Goal: Find contact information: Find contact information

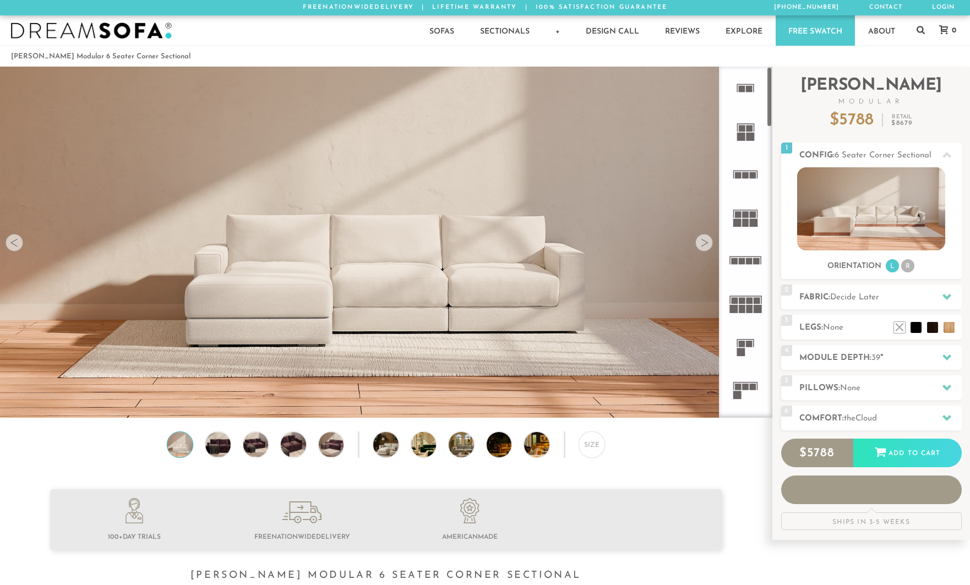
click at [709, 246] on div at bounding box center [704, 243] width 18 height 18
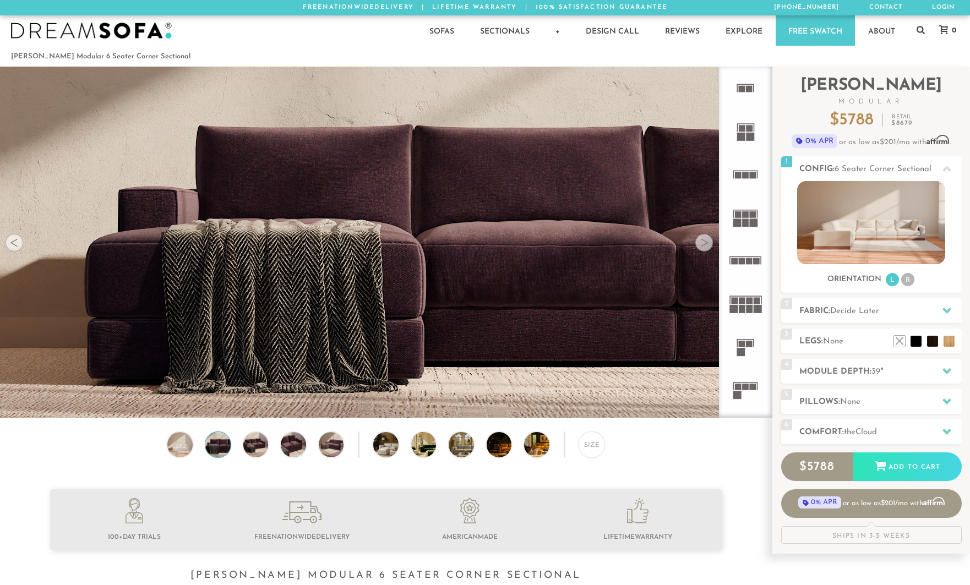
click at [709, 246] on div at bounding box center [704, 243] width 18 height 18
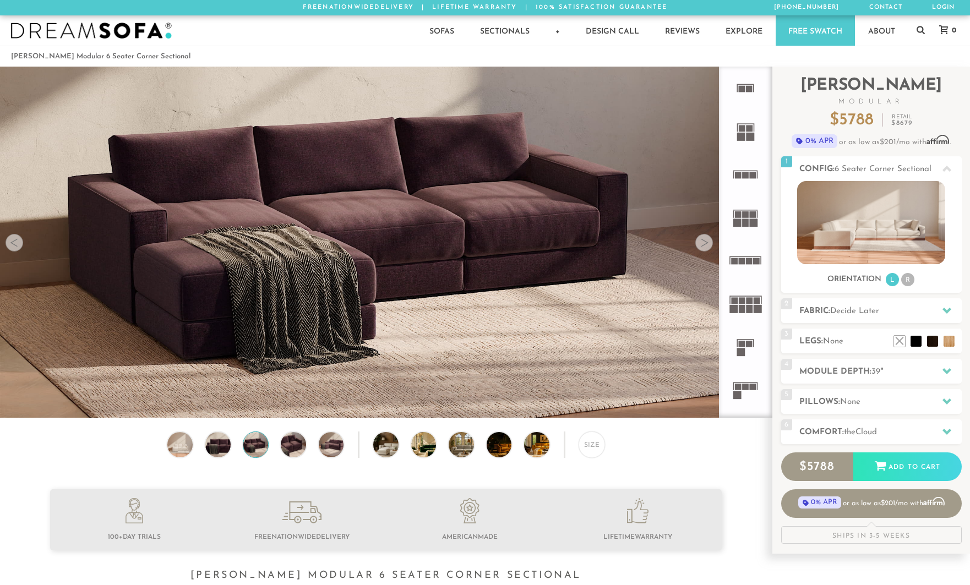
click at [709, 246] on div at bounding box center [704, 243] width 18 height 18
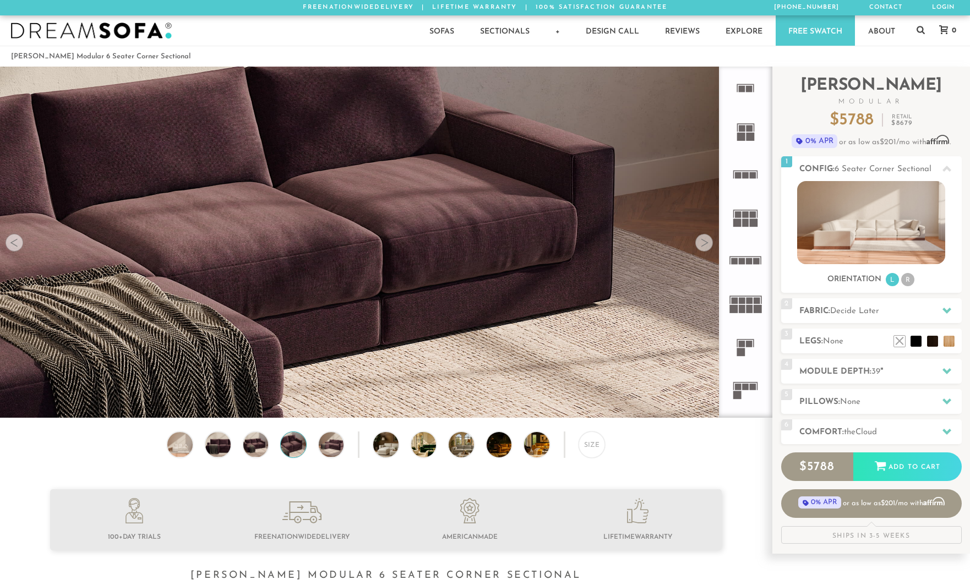
click at [709, 246] on div at bounding box center [704, 243] width 18 height 18
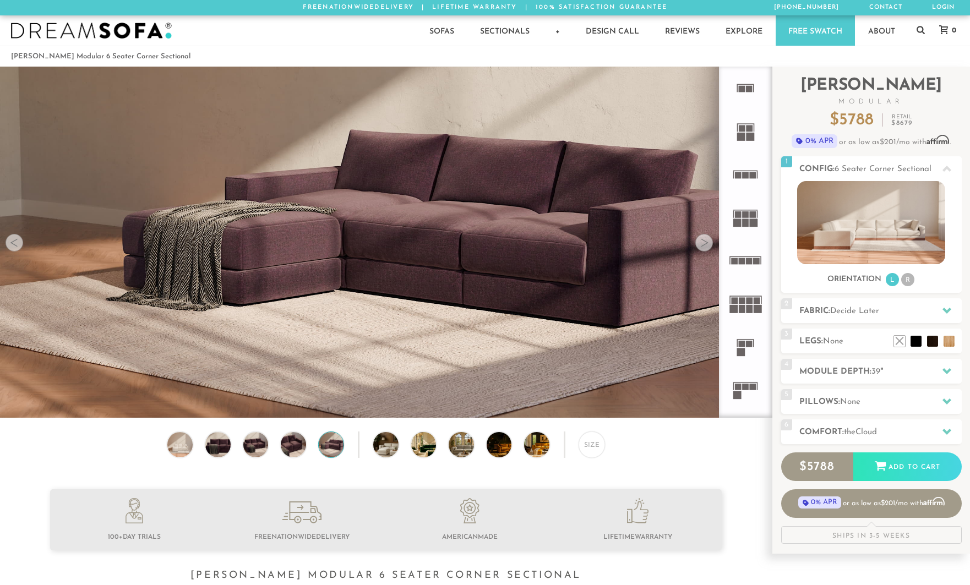
click at [709, 246] on div at bounding box center [704, 243] width 18 height 18
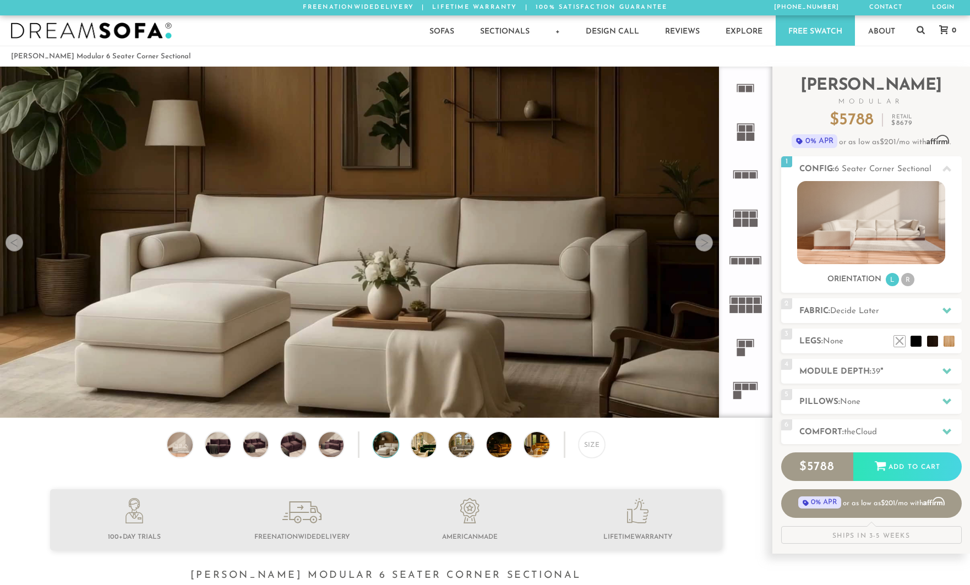
click at [709, 246] on div at bounding box center [704, 243] width 18 height 18
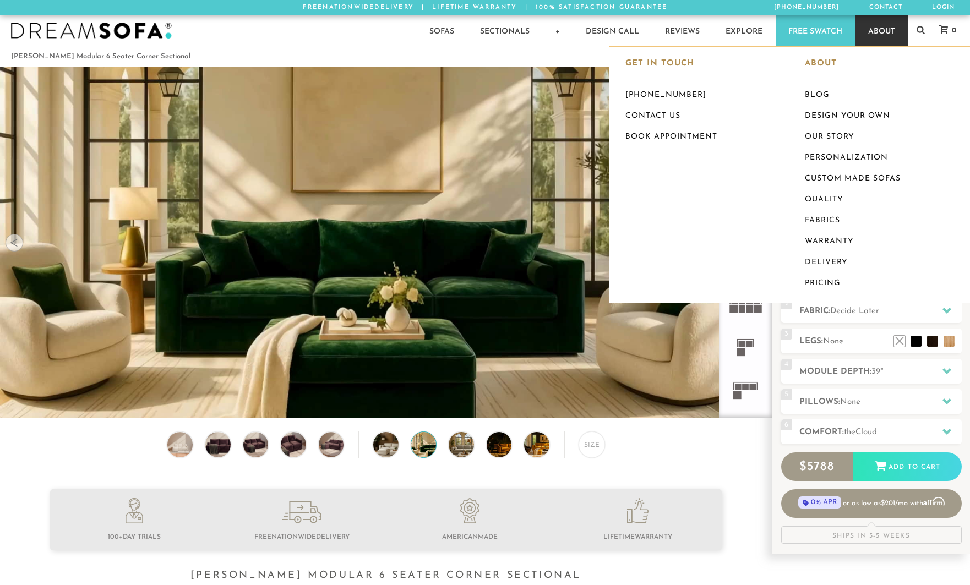
click at [887, 39] on link "About" at bounding box center [881, 30] width 52 height 30
click at [661, 112] on link "Contact Us" at bounding box center [698, 116] width 157 height 21
